Goal: Task Accomplishment & Management: Manage account settings

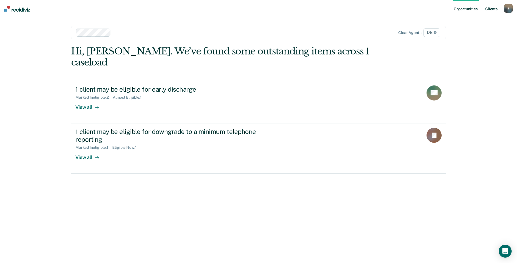
click at [486, 9] on link "Client s" at bounding box center [491, 8] width 15 height 17
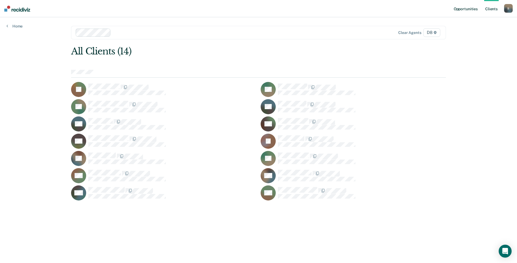
click at [468, 10] on link "Opportunities" at bounding box center [465, 8] width 26 height 17
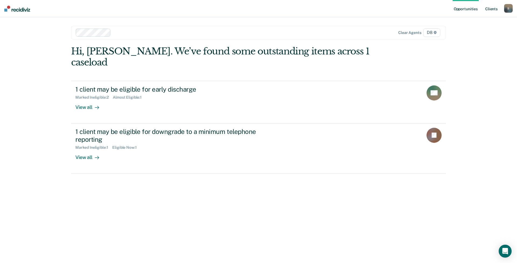
click at [490, 7] on link "Client s" at bounding box center [491, 8] width 15 height 17
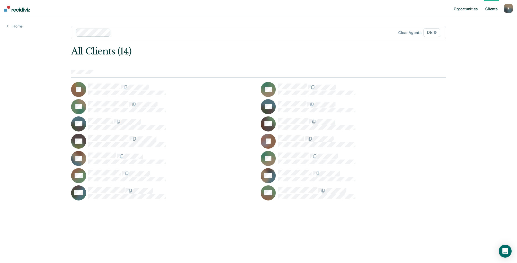
click at [461, 9] on link "Opportunities" at bounding box center [465, 8] width 26 height 17
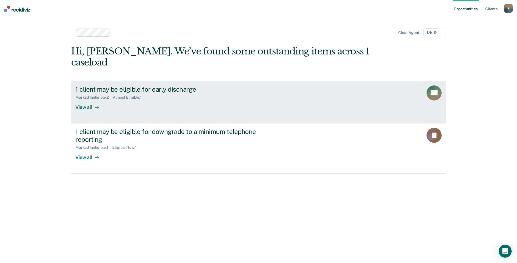
click at [86, 100] on div "View all" at bounding box center [90, 105] width 30 height 10
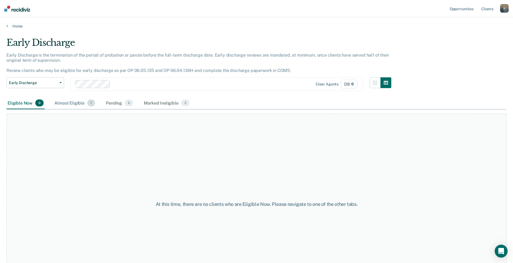
click at [74, 103] on div "Almost Eligible 1" at bounding box center [74, 103] width 43 height 12
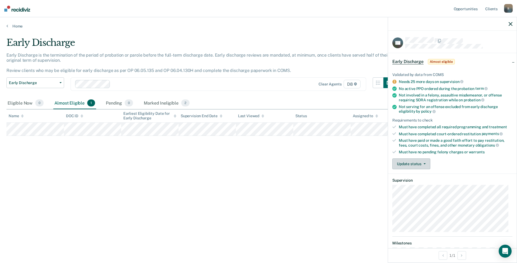
click at [410, 160] on button "Update status" at bounding box center [411, 163] width 38 height 11
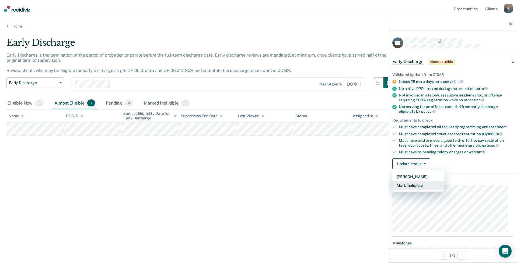
click at [411, 186] on button "Mark Ineligible" at bounding box center [418, 185] width 52 height 9
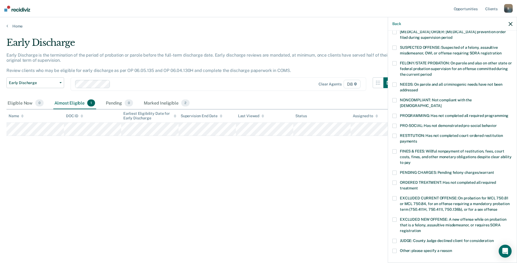
scroll to position [54, 0]
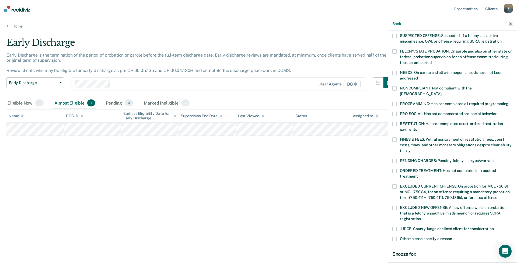
click at [392, 237] on span at bounding box center [394, 239] width 4 height 4
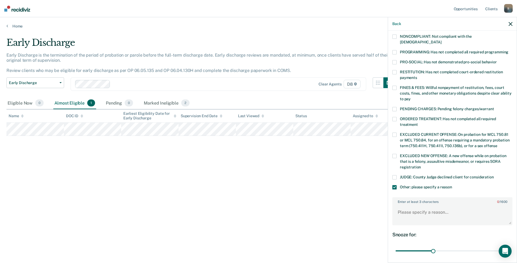
scroll to position [108, 0]
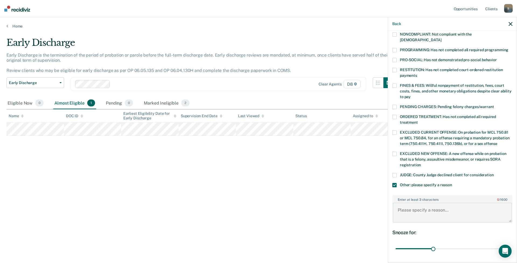
click at [416, 208] on textarea "Enter at least 3 characters 0 / 1600" at bounding box center [452, 212] width 119 height 20
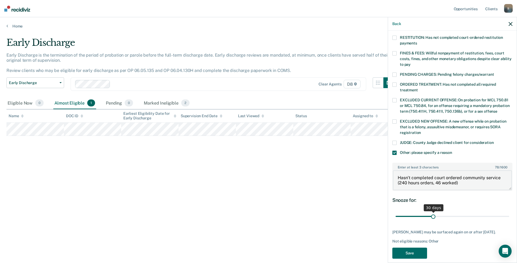
scroll to position [145, 0]
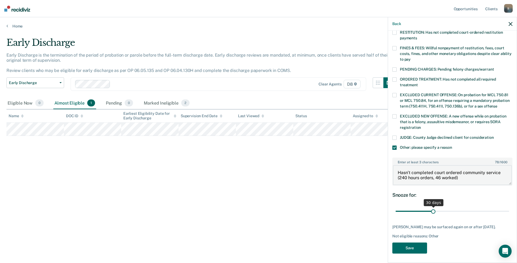
type textarea "Hasn't completed court ordered community service (240 hours orders, 46 worked)"
drag, startPoint x: 431, startPoint y: 205, endPoint x: 508, endPoint y: 206, distance: 77.3
type input "90"
click at [508, 206] on input "range" at bounding box center [452, 210] width 114 height 9
click at [417, 247] on button "Save" at bounding box center [409, 247] width 35 height 11
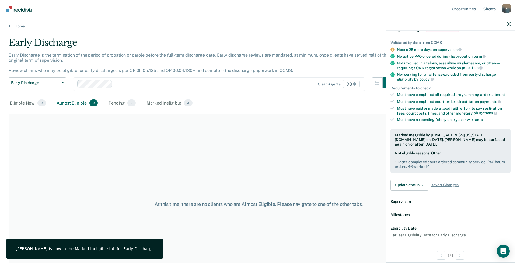
scroll to position [99, 0]
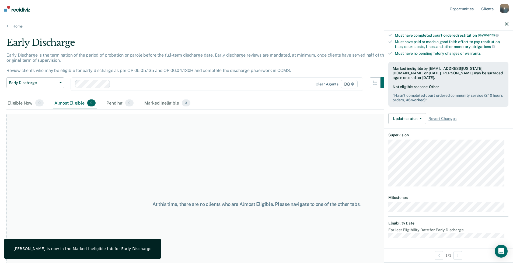
click at [283, 143] on div "At this time, there are no clients who are Almost Eligible. Please navigate to …" at bounding box center [256, 204] width 500 height 181
click at [507, 24] on icon "button" at bounding box center [506, 24] width 4 height 4
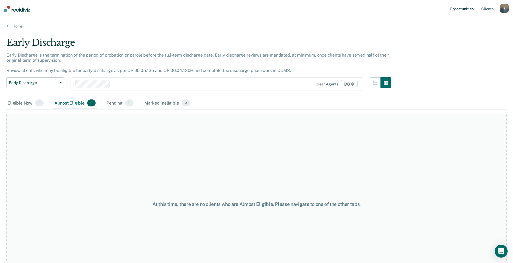
click at [465, 10] on link "Opportunities" at bounding box center [461, 8] width 26 height 17
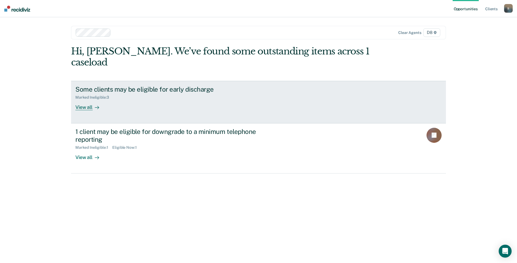
click at [90, 100] on link "Some clients may be eligible for early discharge Marked Ineligible : 3 View all" at bounding box center [258, 102] width 375 height 43
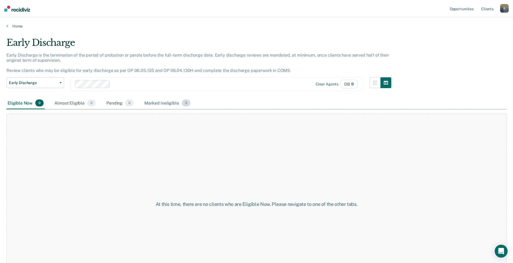
click at [164, 102] on div "Marked Ineligible 3" at bounding box center [167, 103] width 48 height 12
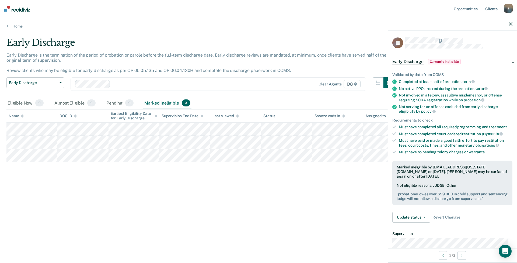
click at [282, 41] on div "Early Discharge" at bounding box center [200, 44] width 388 height 15
click at [457, 7] on link "Opportunities" at bounding box center [465, 8] width 26 height 17
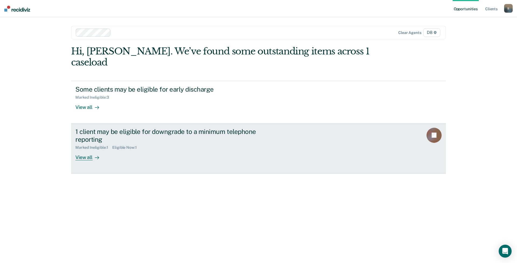
click at [78, 150] on div "View all" at bounding box center [90, 155] width 30 height 10
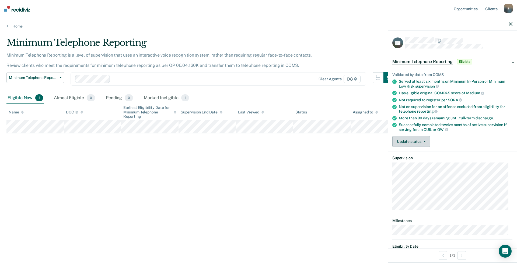
click at [416, 145] on button "Update status" at bounding box center [411, 141] width 38 height 11
click at [413, 162] on button "Mark Ineligible" at bounding box center [418, 163] width 52 height 9
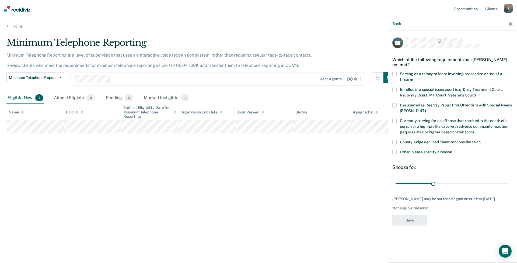
click at [396, 141] on label "County Judge declined client for consideration" at bounding box center [452, 143] width 120 height 6
click at [393, 154] on label "Other, please specify a reason" at bounding box center [452, 153] width 120 height 6
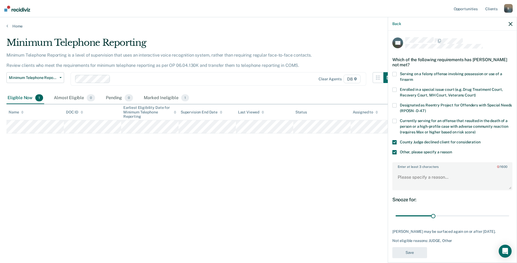
click at [394, 142] on span at bounding box center [394, 142] width 4 height 4
click at [410, 178] on textarea "Enter at least 3 characters 0 / 1600" at bounding box center [452, 180] width 119 height 20
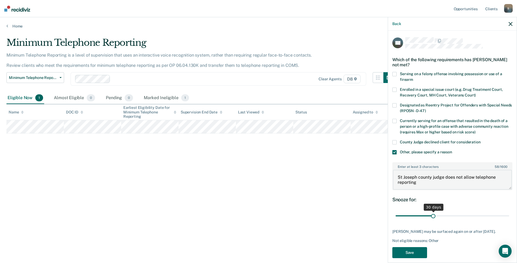
type textarea "St Joseph county judge does not allow telephone reporting"
drag, startPoint x: 433, startPoint y: 215, endPoint x: 512, endPoint y: 213, distance: 79.2
type input "90"
click at [509, 213] on input "range" at bounding box center [452, 215] width 114 height 9
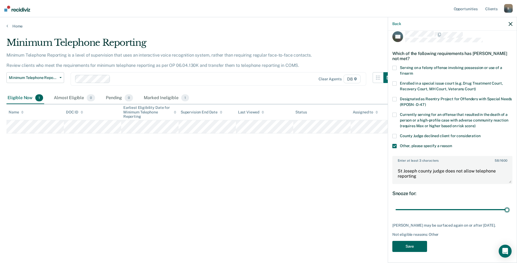
scroll to position [10, 0]
click at [408, 246] on button "Save" at bounding box center [409, 246] width 35 height 11
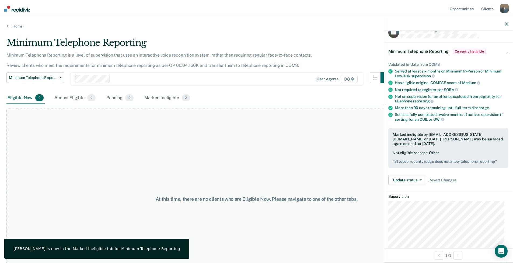
click at [300, 161] on div "At this time, there are no clients who are Eligible Now. Please navigate to one…" at bounding box center [256, 198] width 500 height 181
click at [162, 94] on div "Marked Ineligible 2" at bounding box center [167, 98] width 48 height 12
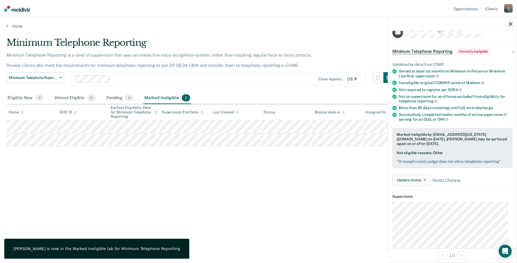
click at [174, 170] on div "Minimum Telephone Reporting Minimum Telephone Reporting is a level of supervisi…" at bounding box center [258, 129] width 504 height 185
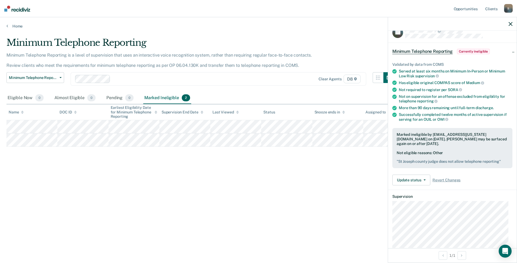
click at [508, 23] on icon "button" at bounding box center [510, 24] width 4 height 4
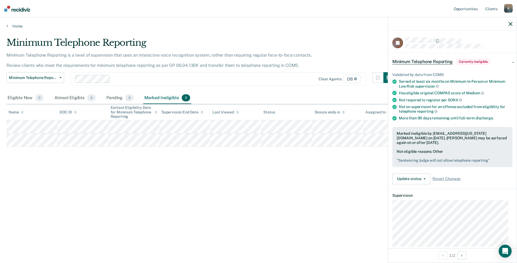
click at [224, 185] on div "Minimum Telephone Reporting Minimum Telephone Reporting is a level of supervisi…" at bounding box center [258, 129] width 504 height 185
click at [510, 22] on icon "button" at bounding box center [510, 24] width 4 height 4
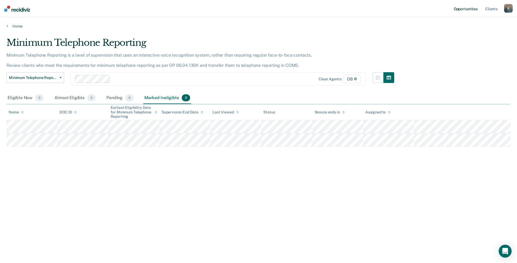
click at [467, 9] on link "Opportunities" at bounding box center [465, 8] width 26 height 17
